Goal: Contribute content: Add original content to the website for others to see

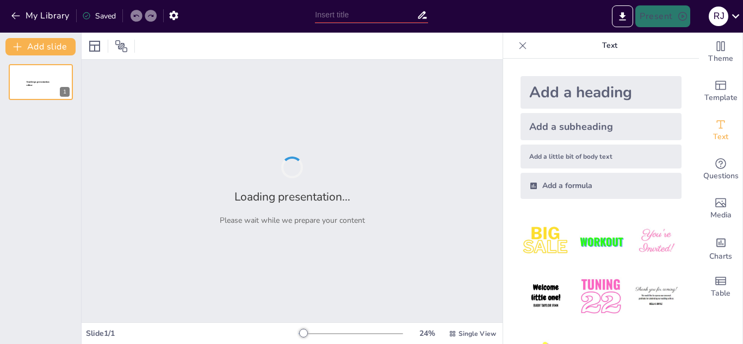
type input "Clasificación de la Memoria: Duración y Funcionalidad en el Procesamiento Cogni…"
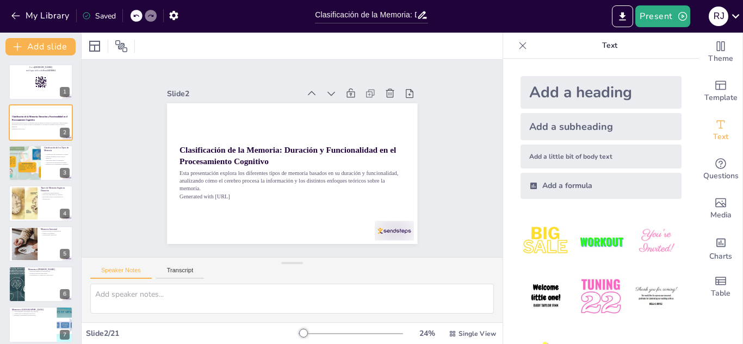
checkbox input "true"
type textarea "La clasificación de la memoria es fundamental para entender cómo funciona nuest…"
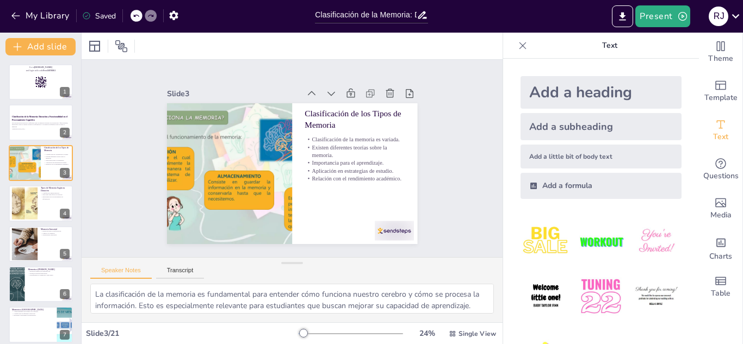
checkbox input "true"
type textarea "La duración de la memoria es un aspecto clave que determina cómo y cuándo recor…"
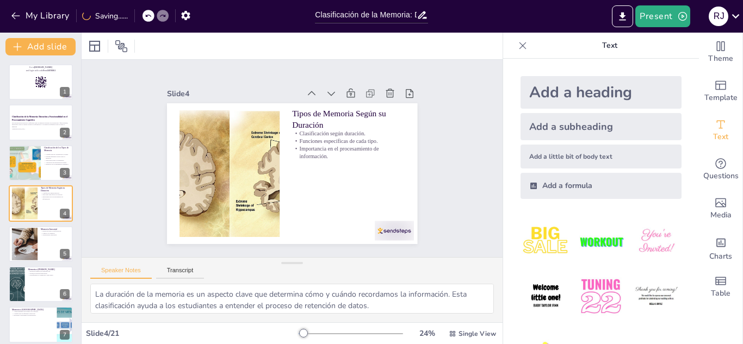
checkbox input "true"
type textarea "La capacidad de la memoria sensorial para retener información por un tiempo tan…"
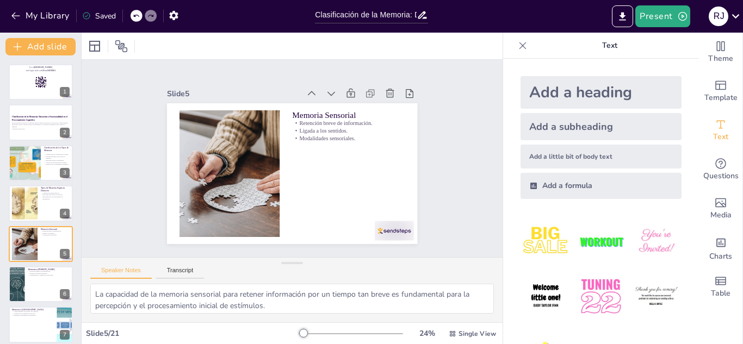
checkbox input "true"
type textarea "La memoria a corto plazo es crucial para el aprendizaje, ya que permite que la …"
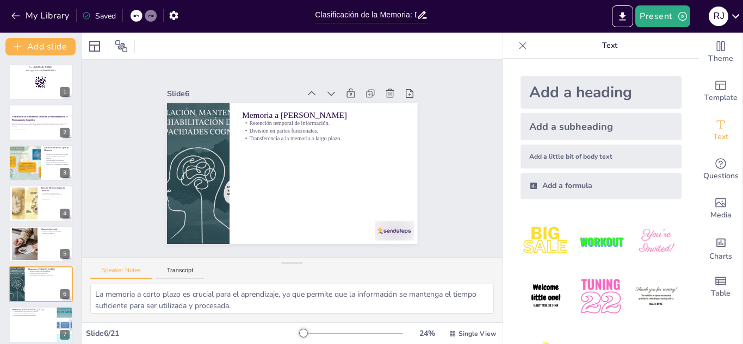
checkbox input "true"
type textarea "La capacidad de la memoria a largo plazo para almacenar recuerdos durante perío…"
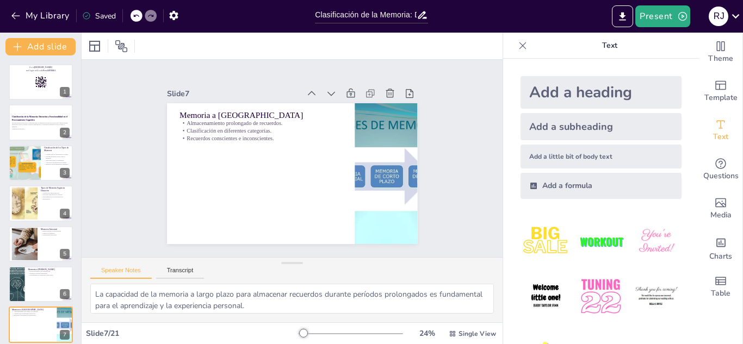
checkbox input "true"
type textarea "La clasificación de la memoria según su contenido permite a los estudiantes com…"
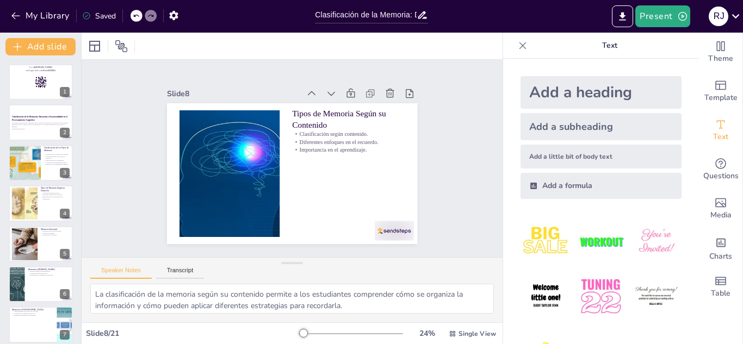
checkbox input "true"
type textarea "La clasificación de la memoria según el nivel de consciencia es crucial para en…"
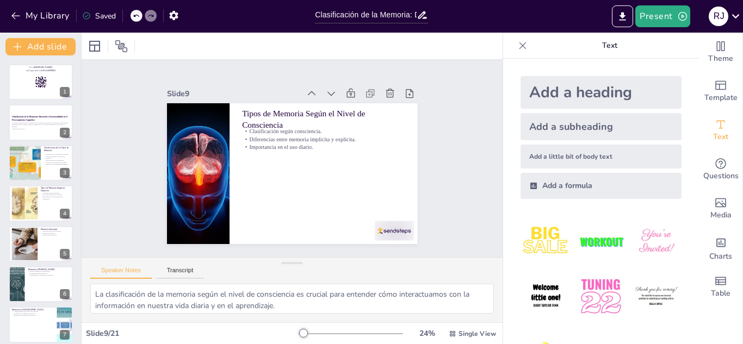
checkbox input "true"
type textarea "La operación inconsciente de la memoria implícita es fundamental para realizar …"
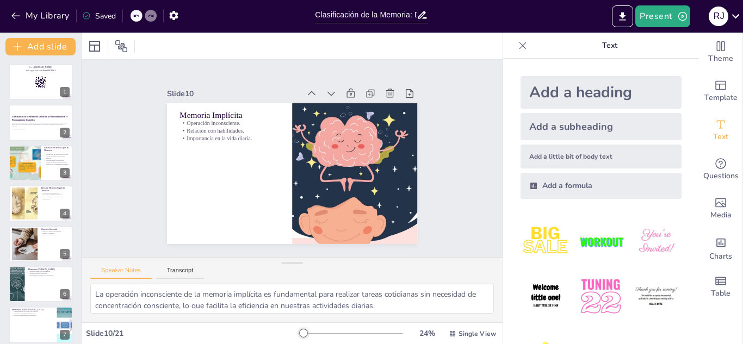
checkbox input "true"
type textarea "La recolección consciente de información en la memoria explícita es esencial pa…"
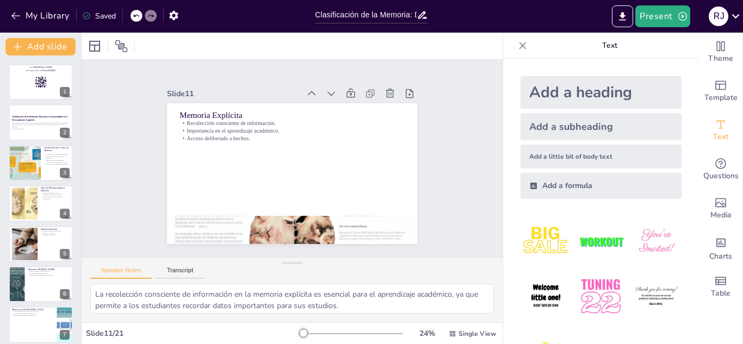
checkbox input "true"
type textarea "La capacidad de recordar eventos pasados a través de la memoria retrospectiva e…"
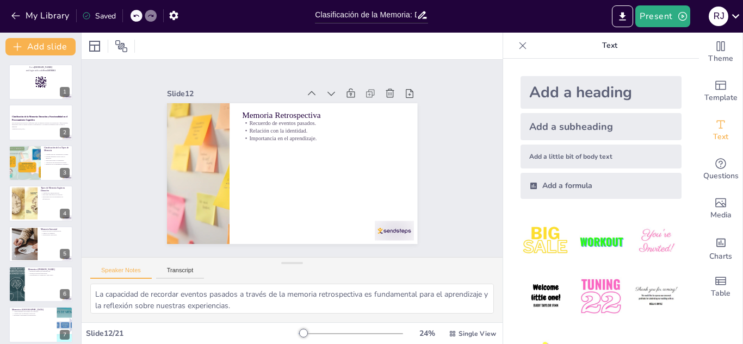
checkbox input "true"
type textarea "La capacidad de recordar eventos futuros a través de la memoria prospectiva es …"
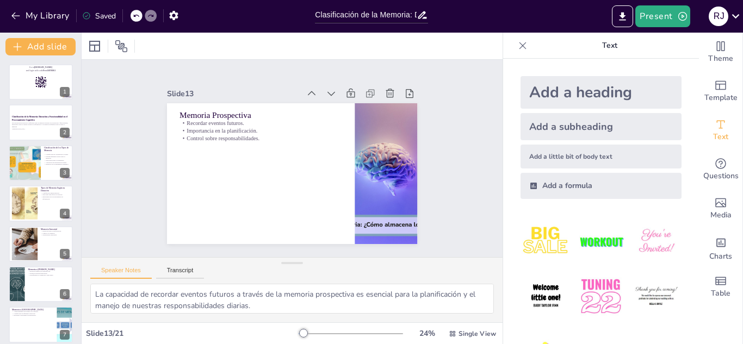
checkbox input "true"
type textarea "La capacidad de almacenar y recuperar información es fundamental para el aprend…"
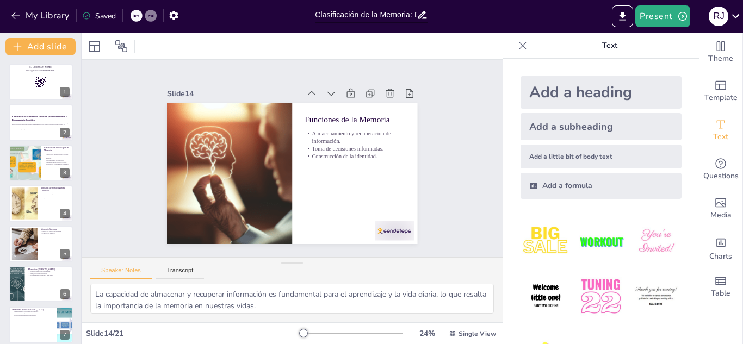
checkbox input "true"
type textarea "La optimización de la memoria es esencial para el éxito académico, y aplicar es…"
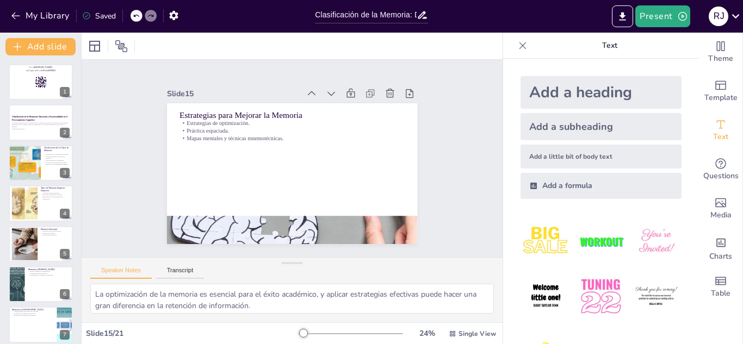
checkbox input "true"
type textarea "La memoria es el [PERSON_NAME] del aprendizaje, ya que sin la capacidad de reco…"
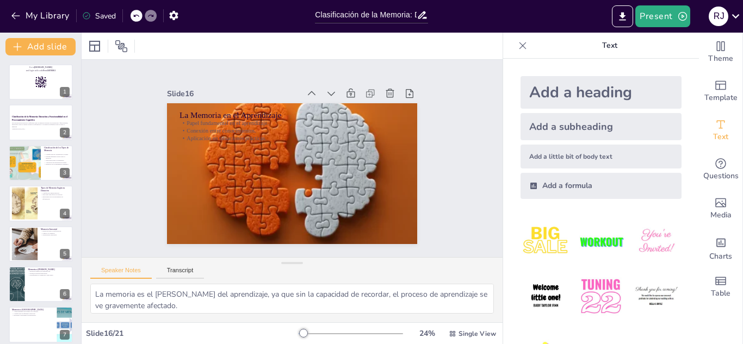
checkbox input "true"
type textarea "La transformación de la memoria por la tecnología es un fenómeno importante que…"
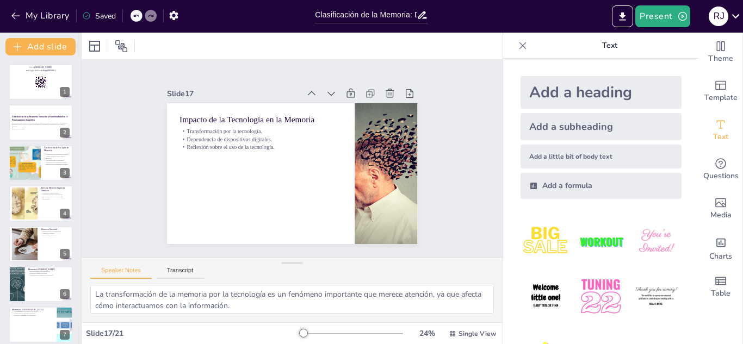
checkbox input "true"
type textarea "La relación entre la memoria y la salud mental es esencial para entender cómo l…"
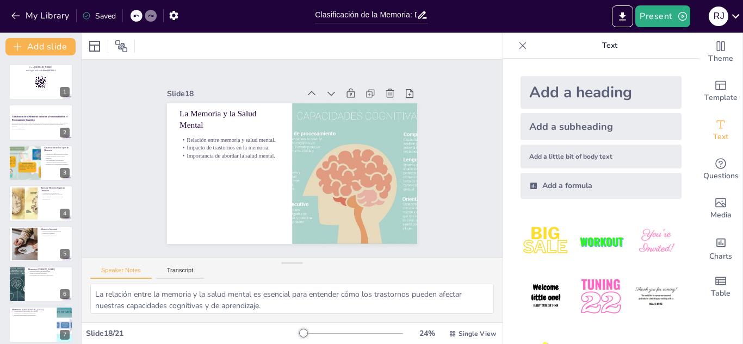
checkbox input "true"
type textarea "La comprensión de la memoria es crucial para el éxito académico y personal, per…"
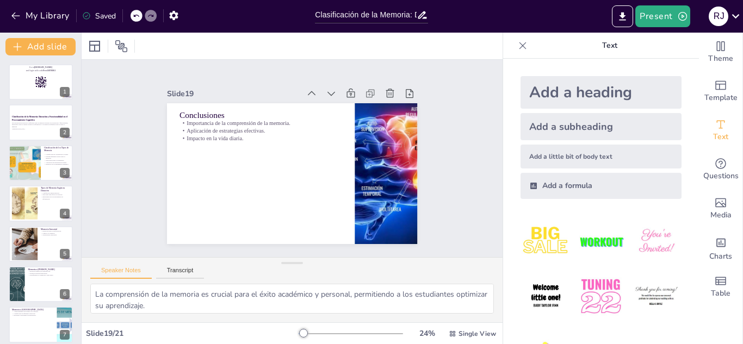
checkbox input "true"
type textarea "La respuesta correcta es "Piense en un segundo o menos", como se menciona en la…"
checkbox input "true"
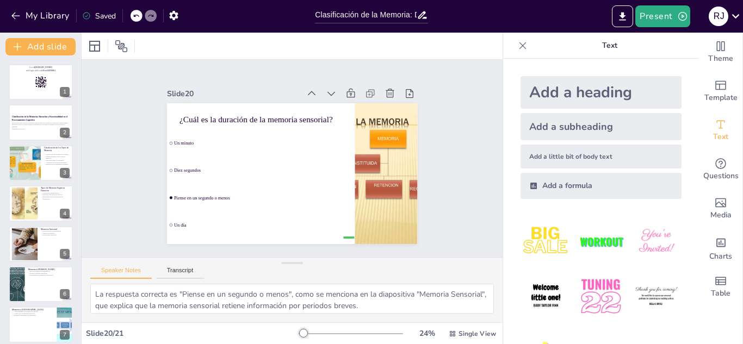
checkbox input "true"
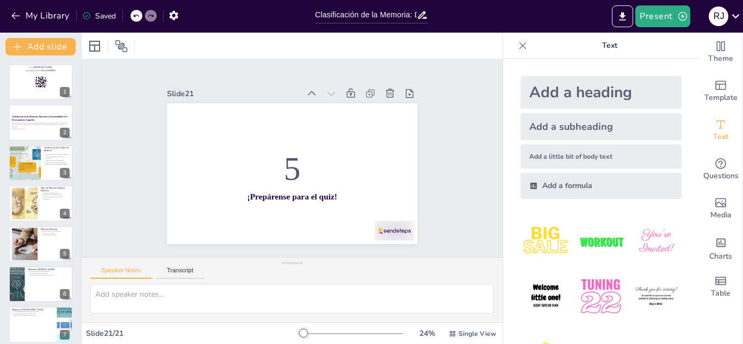
checkbox input "true"
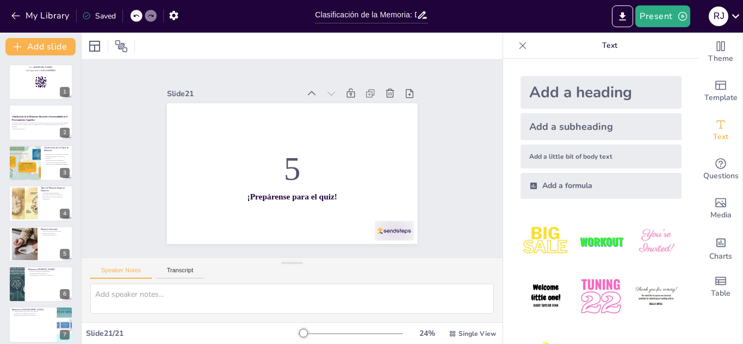
checkbox input "true"
type textarea "La respuesta correcta es "Piense en un segundo o menos", como se menciona en la…"
checkbox input "true"
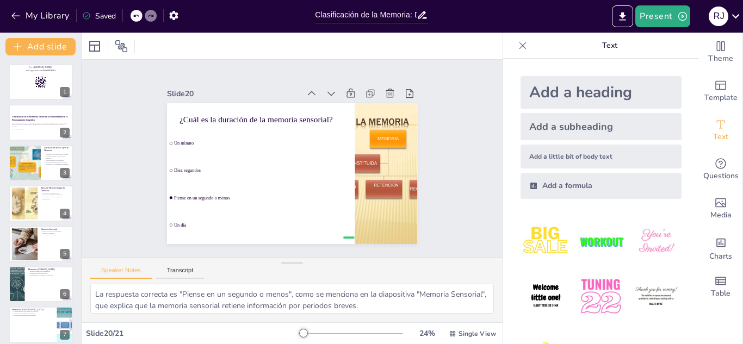
checkbox input "true"
type textarea "La comprensión de la memoria es crucial para el éxito académico y personal, per…"
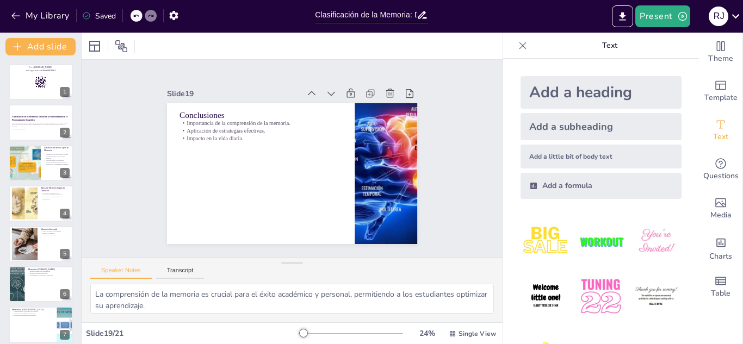
checkbox input "true"
type textarea "La relación entre la memoria y la salud mental es esencial para entender cómo l…"
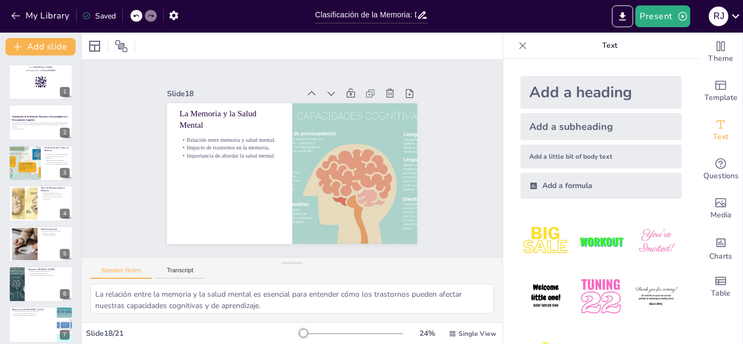
checkbox input "true"
type textarea "La transformación de la memoria por la tecnología es un fenómeno importante que…"
checkbox input "true"
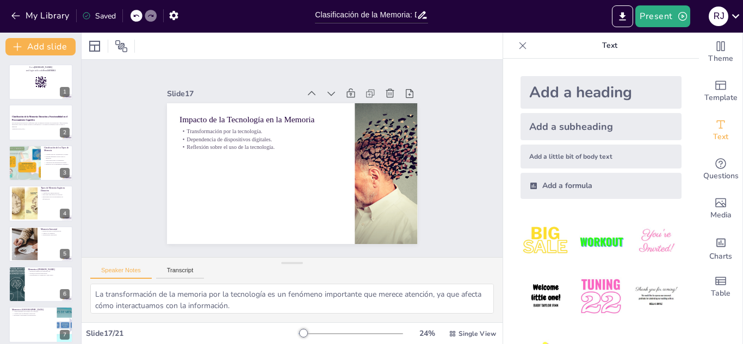
type textarea "La memoria es el [PERSON_NAME] del aprendizaje, ya que sin la capacidad de reco…"
checkbox input "true"
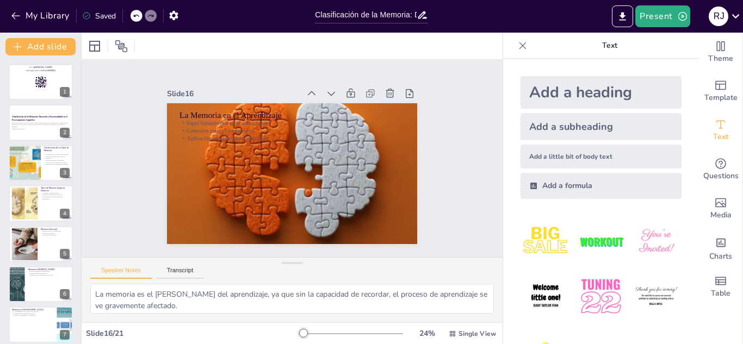
type textarea "La recolección consciente de información en la memoria explícita es esencial pa…"
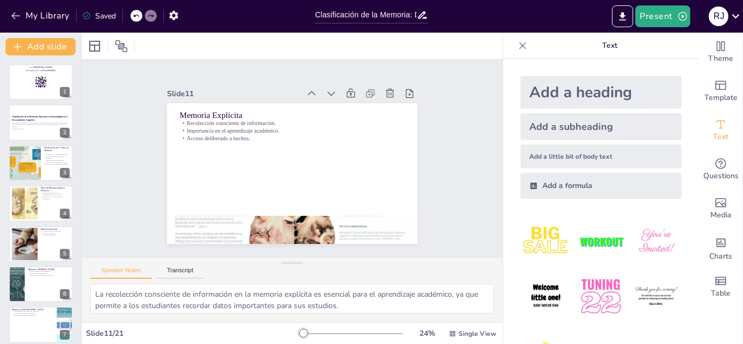
checkbox input "true"
type textarea "La operación inconsciente de la memoria implícita es fundamental para realizar …"
checkbox input "true"
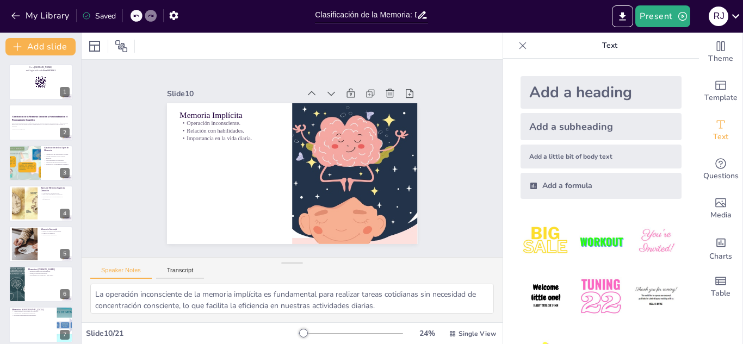
type textarea "La clasificación de la memoria según el nivel de consciencia es crucial para en…"
checkbox input "true"
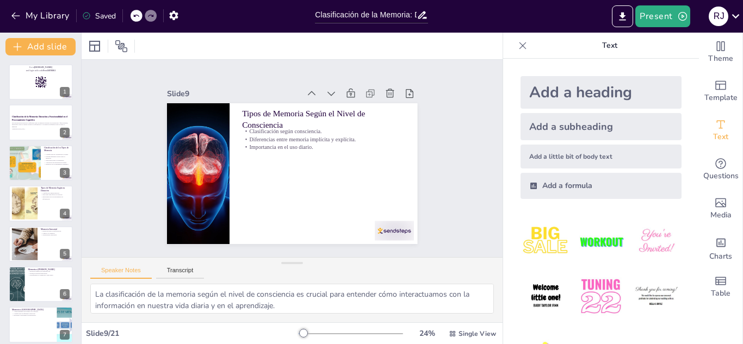
type textarea "La clasificación de la memoria según su contenido permite a los estudiantes com…"
checkbox input "true"
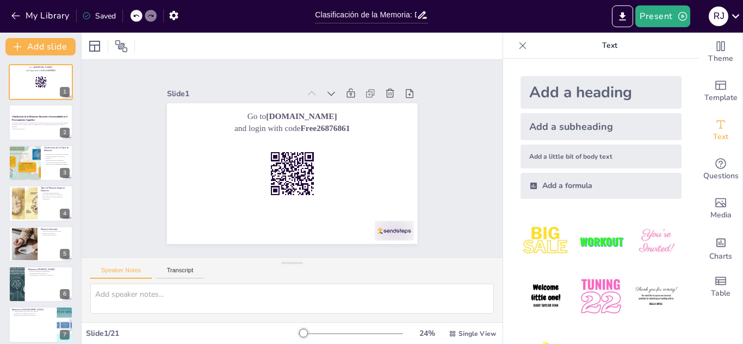
checkbox input "true"
type textarea "La clasificación de la memoria es fundamental para entender cómo funciona nuest…"
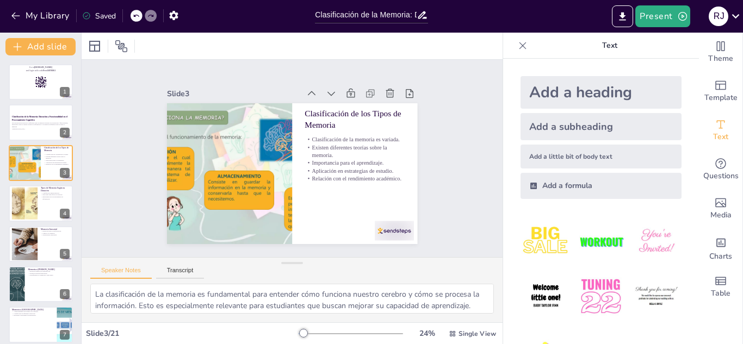
checkbox input "true"
type textarea "La duración de la memoria es un aspecto clave que determina cómo y cuándo recor…"
checkbox input "true"
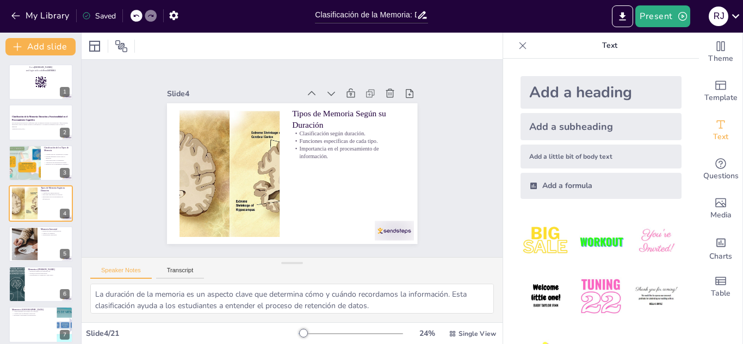
type textarea "La capacidad de la memoria sensorial para retener información por un tiempo tan…"
checkbox input "true"
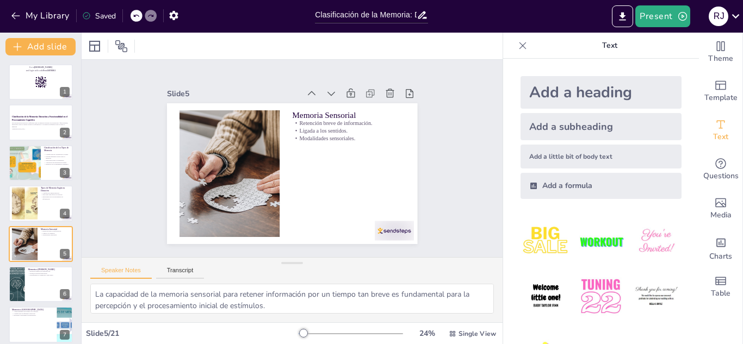
type textarea "La capacidad de recordar eventos futuros a través de la memoria prospectiva es …"
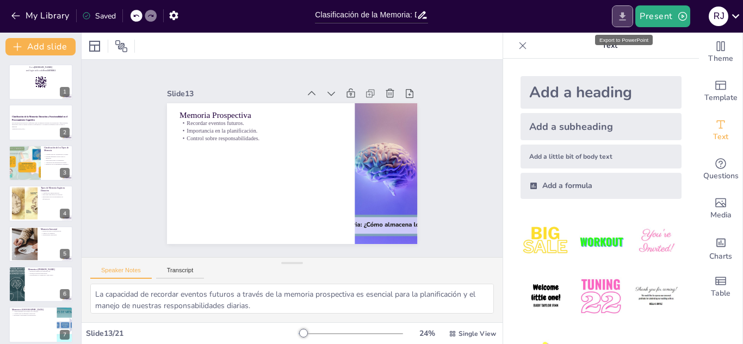
click at [627, 23] on button "Export to PowerPoint" at bounding box center [622, 16] width 21 height 22
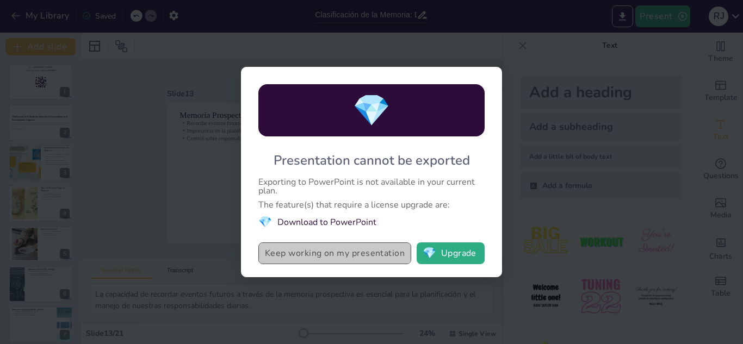
click at [376, 255] on button "Keep working on my presentation" at bounding box center [334, 253] width 153 height 22
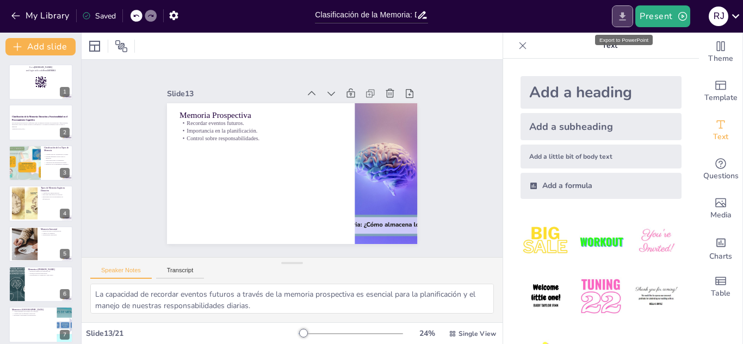
click at [625, 16] on icon "Export to PowerPoint" at bounding box center [622, 16] width 7 height 8
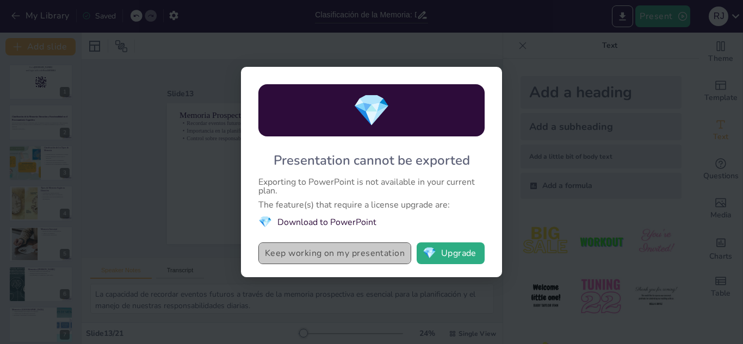
click at [358, 253] on button "Keep working on my presentation" at bounding box center [334, 253] width 153 height 22
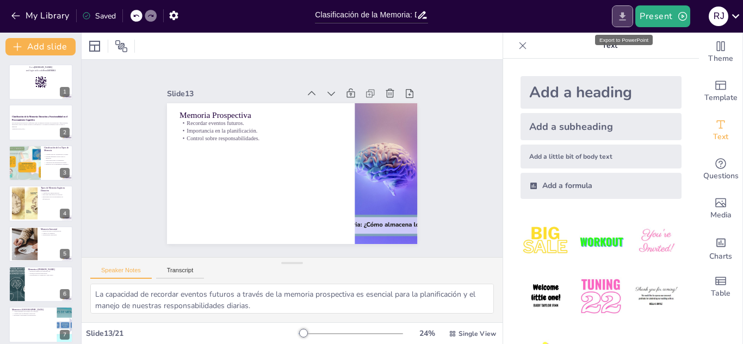
click at [622, 17] on icon "Export to PowerPoint" at bounding box center [621, 16] width 11 height 11
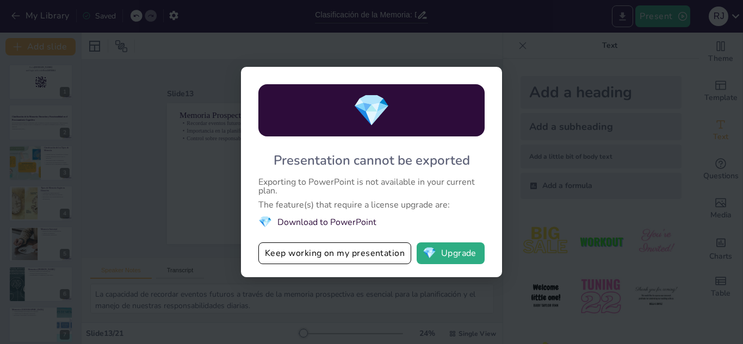
click at [622, 17] on div "💎 Presentation cannot be exported Exporting to PowerPoint is not available in y…" at bounding box center [371, 172] width 743 height 344
click at [374, 243] on button "Keep working on my presentation" at bounding box center [334, 253] width 153 height 22
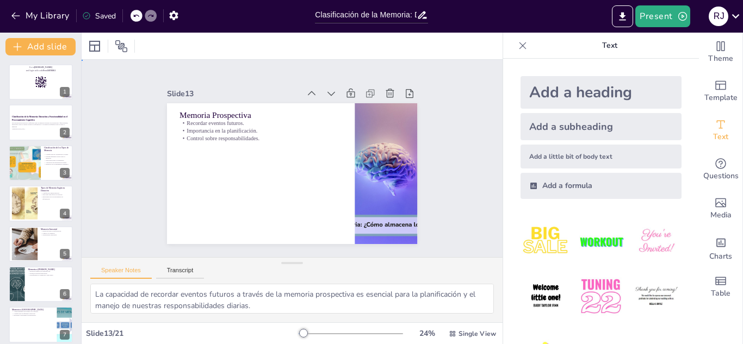
click at [374, 243] on div "Slide 1 Go to [DOMAIN_NAME] and login with code Free26876861 Slide 2 Clasificac…" at bounding box center [292, 158] width 421 height 197
checkbox input "true"
